Goal: Transaction & Acquisition: Purchase product/service

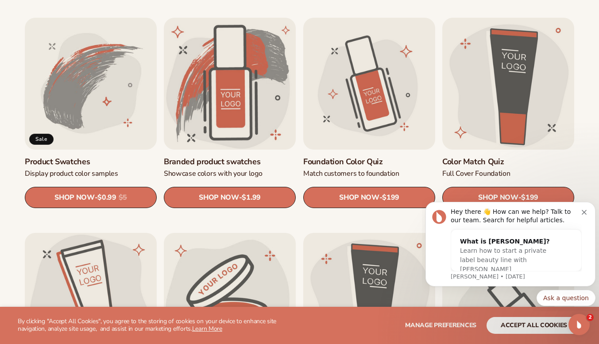
scroll to position [511, 0]
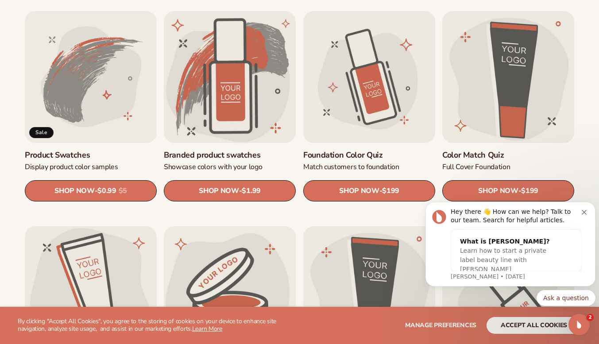
click at [582, 211] on icon "Dismiss notification" at bounding box center [584, 212] width 5 height 5
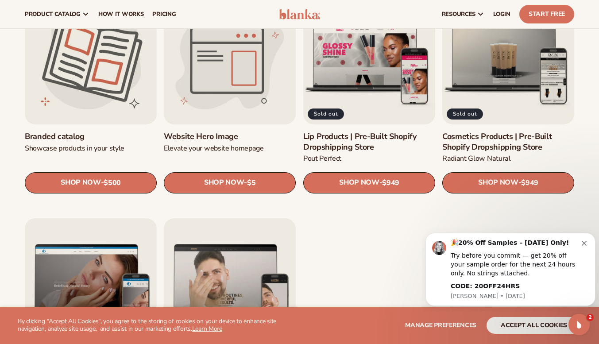
scroll to position [949, 0]
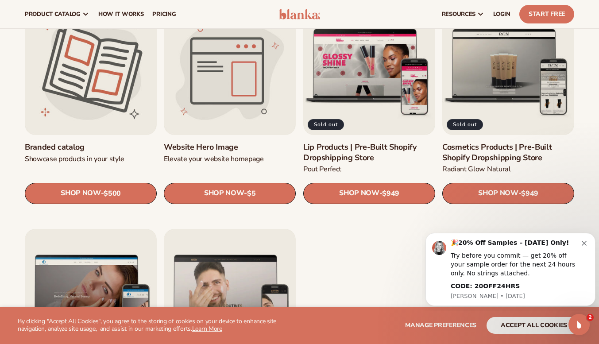
click at [246, 194] on link "SHOP NOW - Regular price $5 Sale price $5 Regular price Unit price / per" at bounding box center [230, 193] width 132 height 21
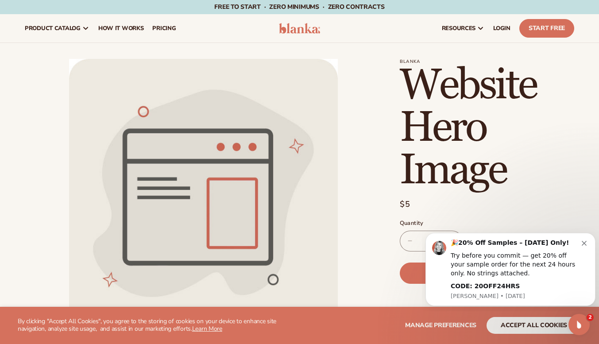
click at [585, 240] on button "Dismiss notification" at bounding box center [585, 242] width 7 height 7
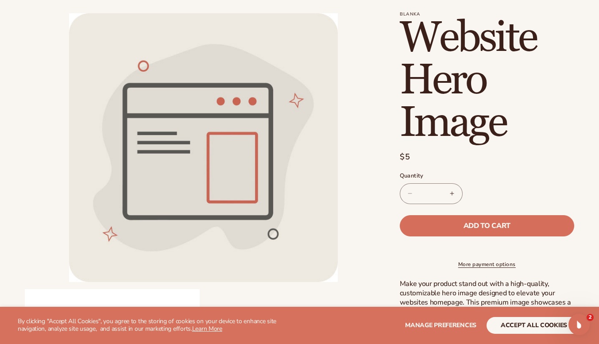
scroll to position [56, 0]
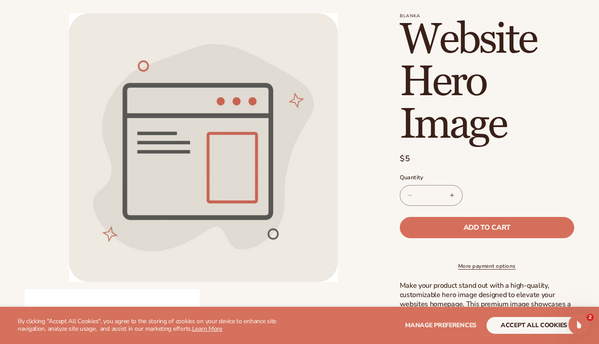
click at [582, 223] on div "Skip to product information Open media 1 in modal Open media 2 in modal NaN / o…" at bounding box center [299, 299] width 599 height 574
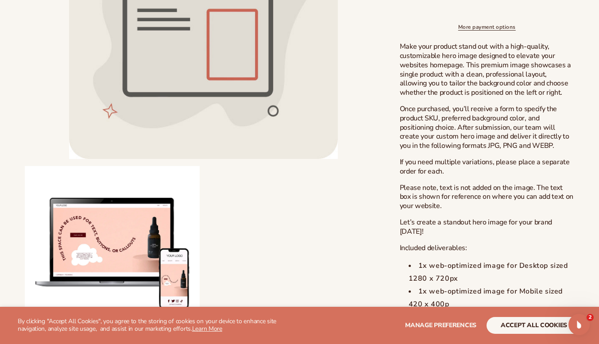
scroll to position [320, 0]
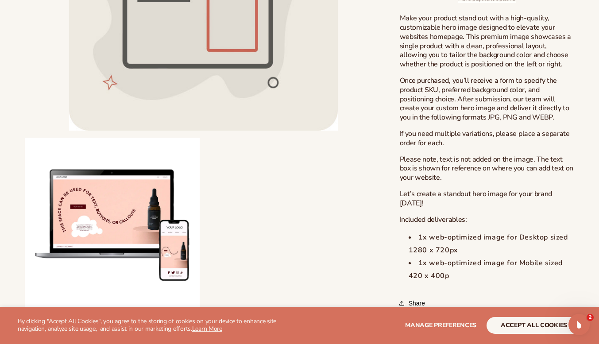
click at [537, 327] on button "accept all cookies" at bounding box center [534, 325] width 95 height 17
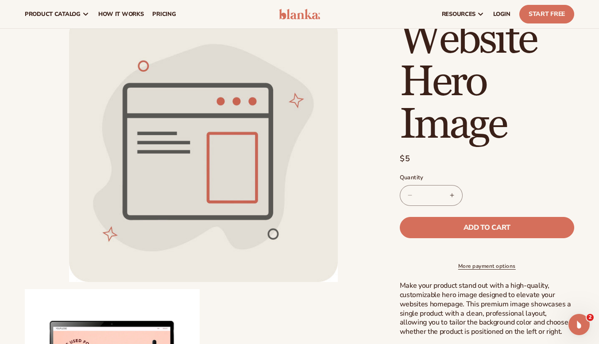
scroll to position [44, 0]
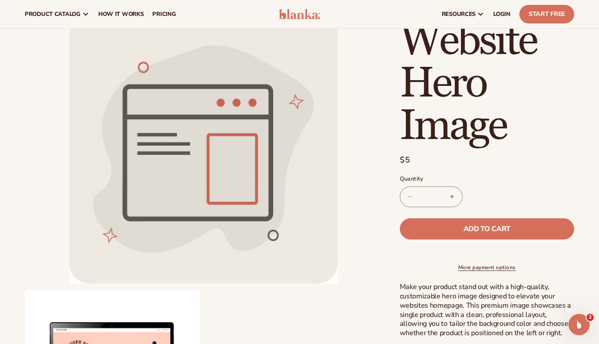
click at [498, 15] on span "LOGIN" at bounding box center [501, 14] width 17 height 7
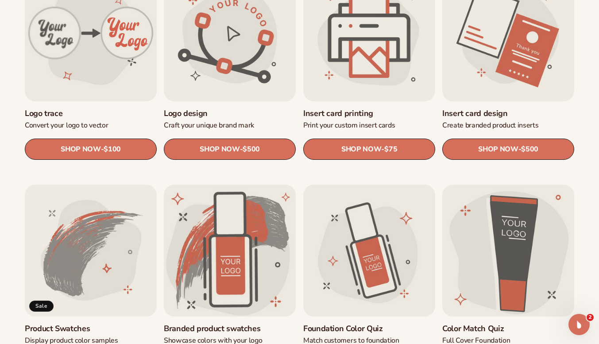
scroll to position [340, 0]
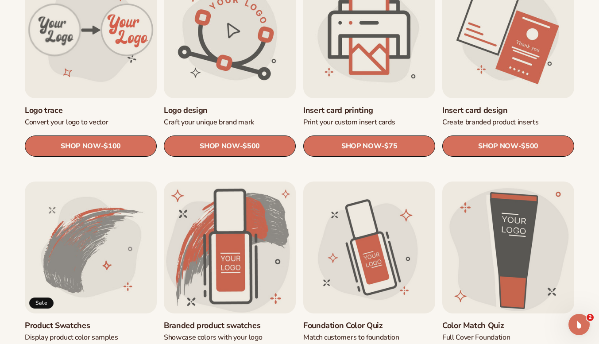
click at [393, 151] on link "SHOP NOW - Regular price $75 Sale price $75 Regular price Unit price / per" at bounding box center [369, 145] width 132 height 21
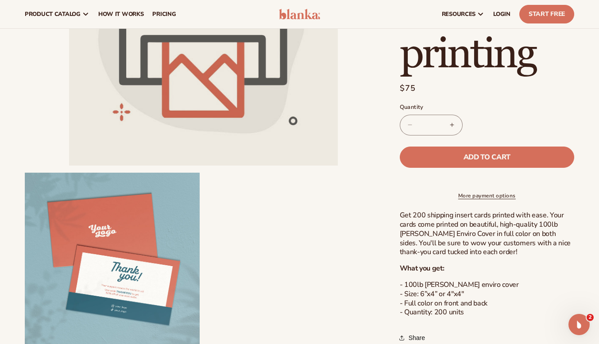
scroll to position [159, 0]
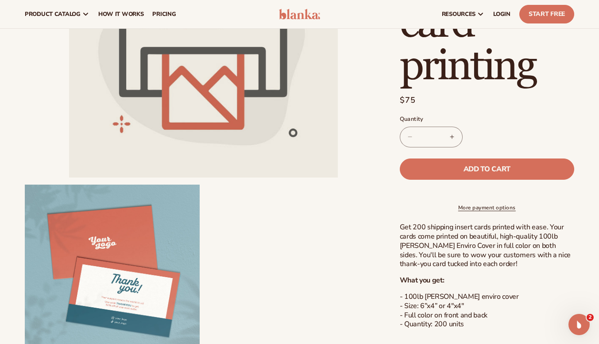
click at [555, 159] on button "Add to cart" at bounding box center [487, 169] width 174 height 21
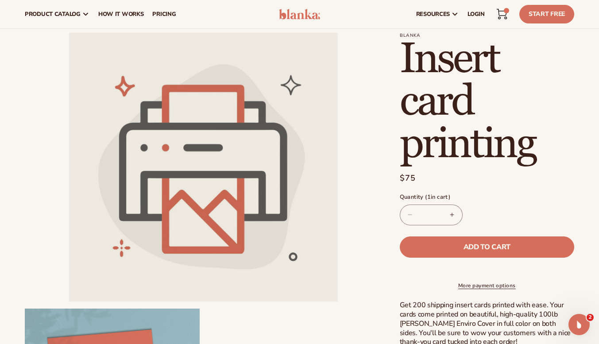
scroll to position [19, 0]
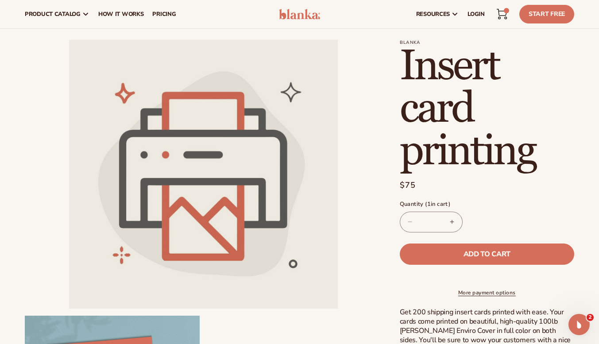
click at [400, 244] on button "Add to cart" at bounding box center [487, 254] width 174 height 21
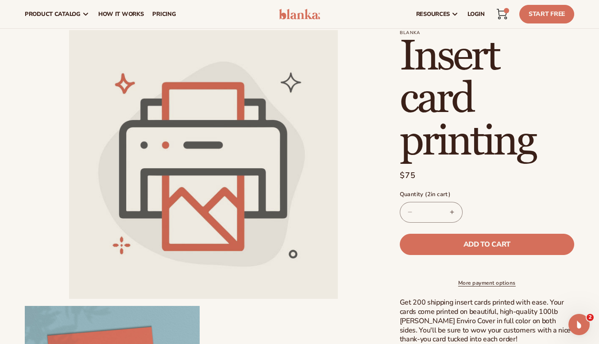
scroll to position [0, 0]
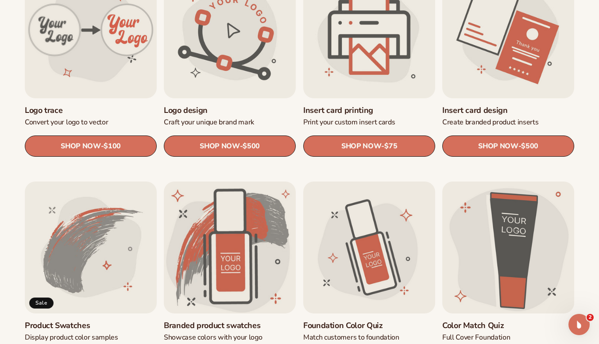
click at [505, 105] on link "Insert card design" at bounding box center [508, 110] width 132 height 10
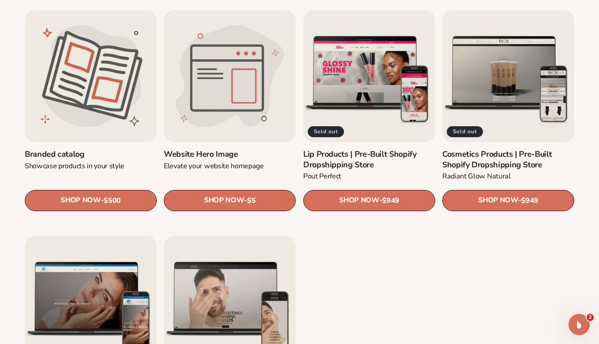
scroll to position [942, 0]
click at [120, 149] on link "Branded catalog" at bounding box center [91, 154] width 132 height 10
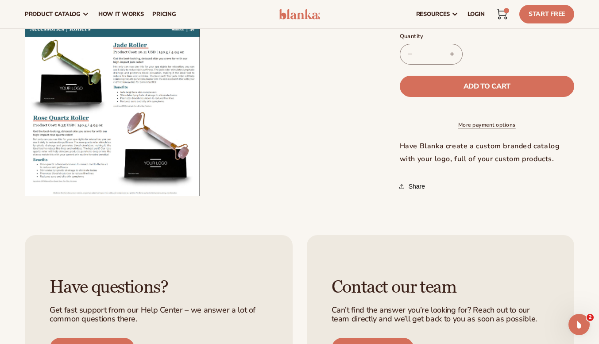
scroll to position [278, 0]
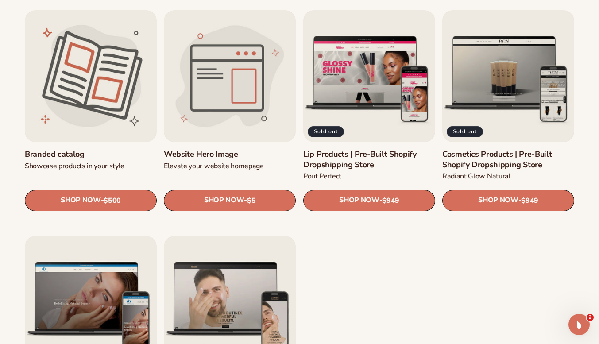
click at [383, 207] on link "SHOP NOW - Regular price $949 Sale price $949 Regular price Unit price / per" at bounding box center [369, 200] width 132 height 21
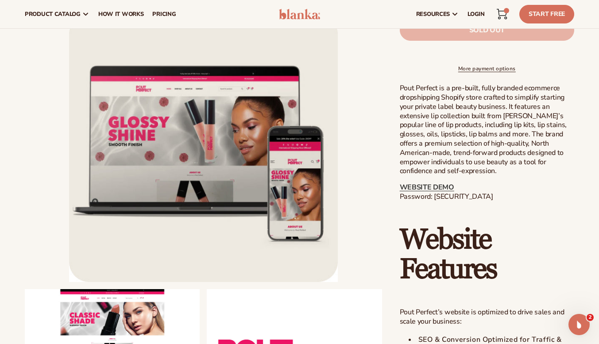
scroll to position [375, 0]
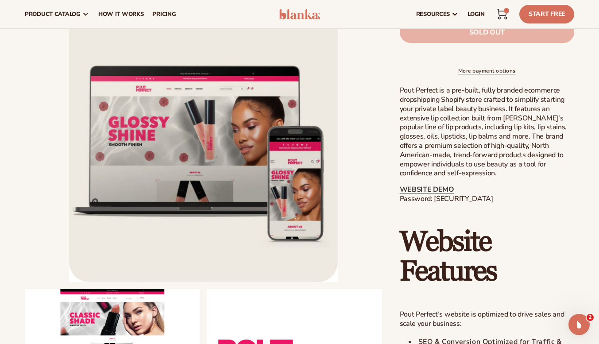
click at [429, 194] on link "WEBSITE DEMO" at bounding box center [427, 190] width 54 height 10
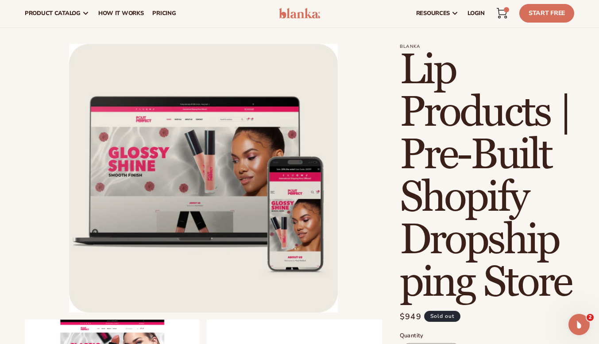
scroll to position [0, 0]
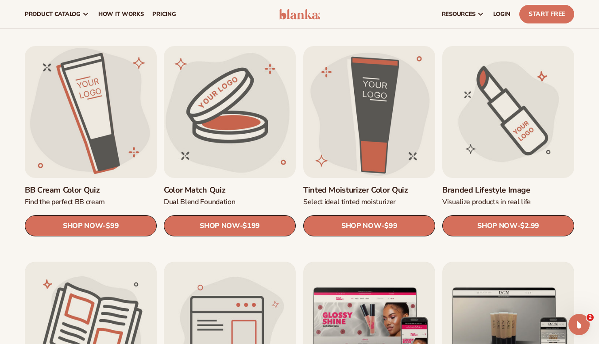
scroll to position [677, 0]
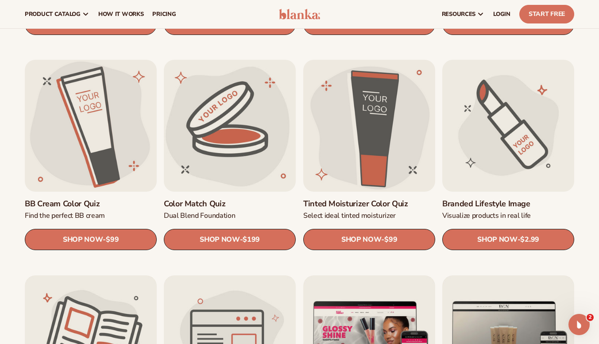
click at [528, 199] on link "Branded Lifestyle Image" at bounding box center [508, 204] width 132 height 10
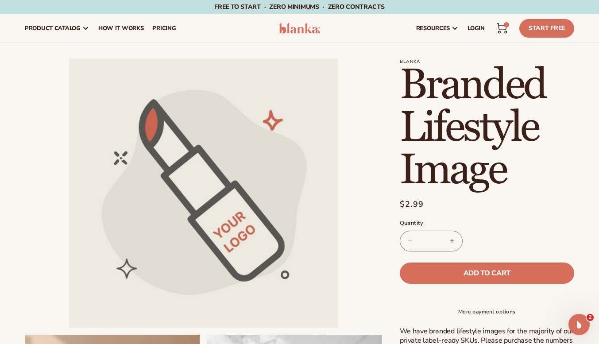
click at [490, 272] on span "Add to cart" at bounding box center [487, 273] width 47 height 7
click at [453, 238] on button "Increase quantity for Branded Lifestyle Image" at bounding box center [452, 241] width 20 height 21
click at [452, 240] on button "Increase quantity for Branded Lifestyle Image" at bounding box center [452, 241] width 20 height 21
click at [453, 243] on button "Increase quantity for Branded Lifestyle Image" at bounding box center [452, 241] width 20 height 21
click at [454, 242] on button "Increase quantity for Branded Lifestyle Image" at bounding box center [452, 241] width 20 height 21
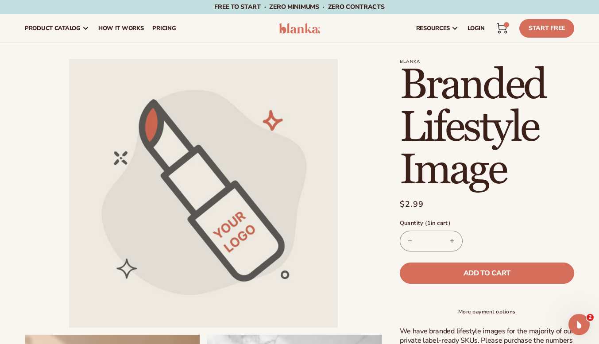
click at [457, 243] on button "Increase quantity for Branded Lifestyle Image" at bounding box center [452, 241] width 20 height 21
click at [453, 244] on button "Increase quantity for Branded Lifestyle Image" at bounding box center [452, 241] width 20 height 21
click at [454, 240] on button "Increase quantity for Branded Lifestyle Image" at bounding box center [452, 241] width 20 height 21
click at [452, 237] on button "Increase quantity for Branded Lifestyle Image" at bounding box center [452, 241] width 20 height 21
click at [448, 237] on button "Increase quantity for Branded Lifestyle Image" at bounding box center [452, 241] width 20 height 21
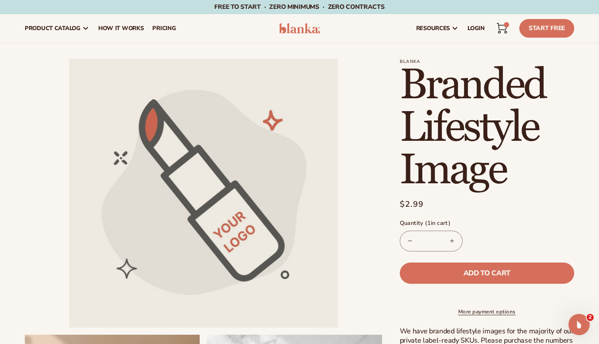
click at [445, 237] on button "Increase quantity for Branded Lifestyle Image" at bounding box center [452, 241] width 20 height 21
click at [446, 240] on button "Increase quantity for Branded Lifestyle Image" at bounding box center [452, 241] width 20 height 21
click at [451, 240] on button "Increase quantity for Branded Lifestyle Image" at bounding box center [452, 241] width 20 height 21
click at [503, 272] on span "Add to cart" at bounding box center [487, 273] width 47 height 7
type input "*"
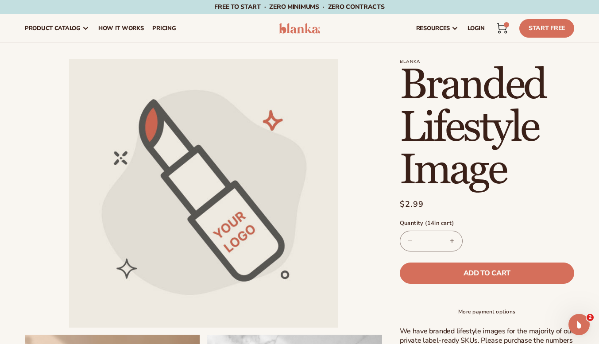
click at [501, 28] on icon at bounding box center [502, 28] width 11 height 11
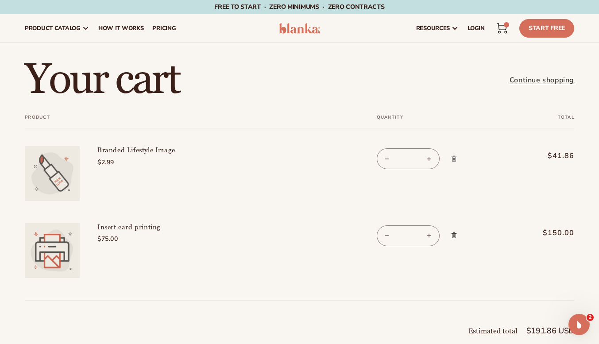
click at [386, 228] on button "Decrease quantity for Insert card printing" at bounding box center [387, 235] width 20 height 21
type input "*"
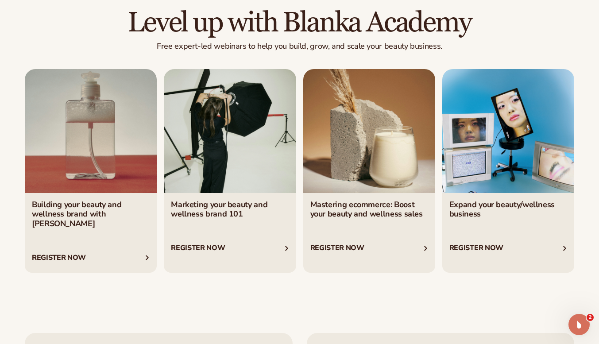
scroll to position [1443, 0]
click at [281, 236] on link "2 / 4" at bounding box center [230, 171] width 132 height 204
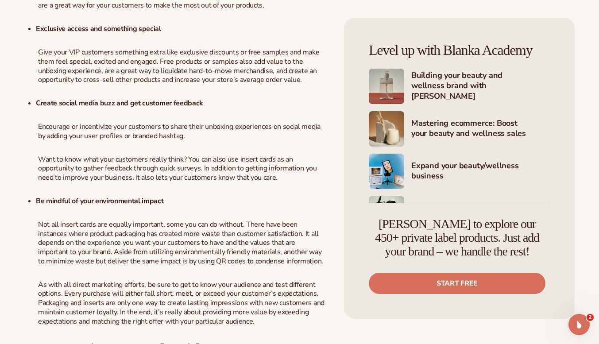
scroll to position [821, 0]
